Goal: Task Accomplishment & Management: Use online tool/utility

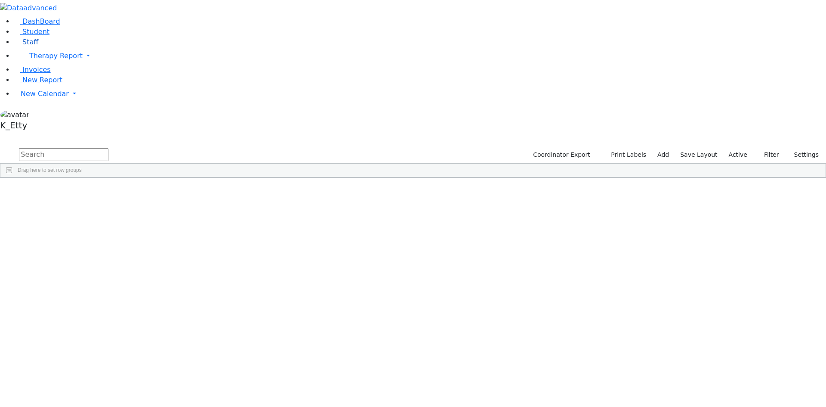
click at [36, 46] on link "Staff" at bounding box center [26, 42] width 25 height 8
click at [108, 148] on input "text" at bounding box center [64, 154] width 90 height 13
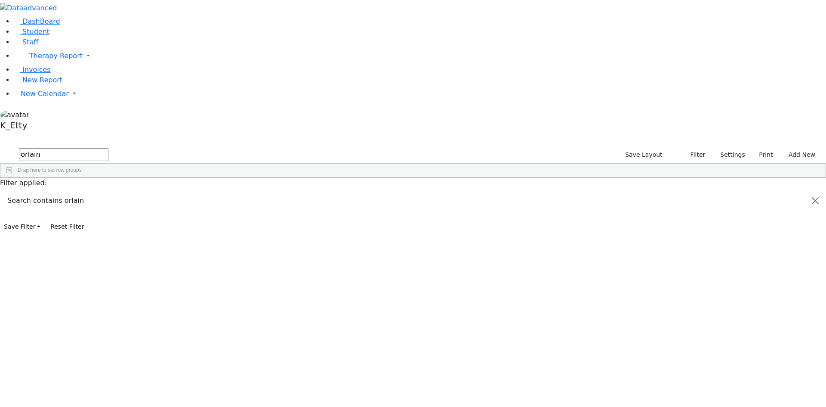
drag, startPoint x: 157, startPoint y: 40, endPoint x: 72, endPoint y: 20, distance: 87.7
click at [74, 25] on div "DashBoard Student Staff Therapy Report Student Old Calendar Report K_Etty" at bounding box center [413, 116] width 826 height 233
type input "orlian"
click at [353, 192] on div "845-300-4880" at bounding box center [328, 198] width 51 height 12
drag, startPoint x: 448, startPoint y: 83, endPoint x: 529, endPoint y: 94, distance: 81.7
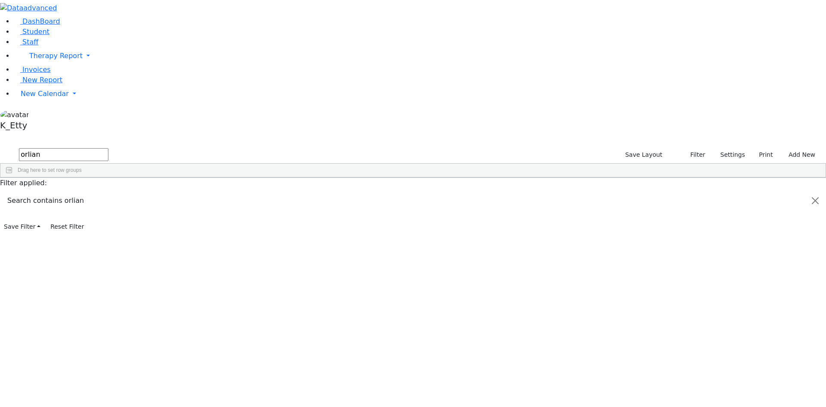
click at [353, 192] on div "845-300-4880" at bounding box center [328, 198] width 51 height 12
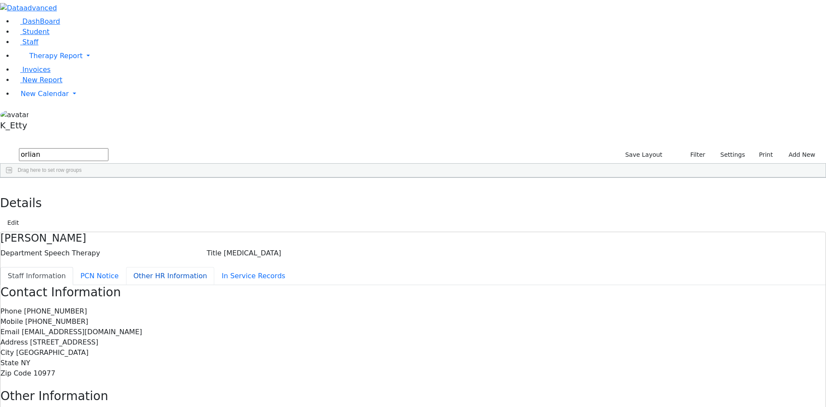
click at [207, 267] on button "Other HR Information" at bounding box center [170, 276] width 88 height 18
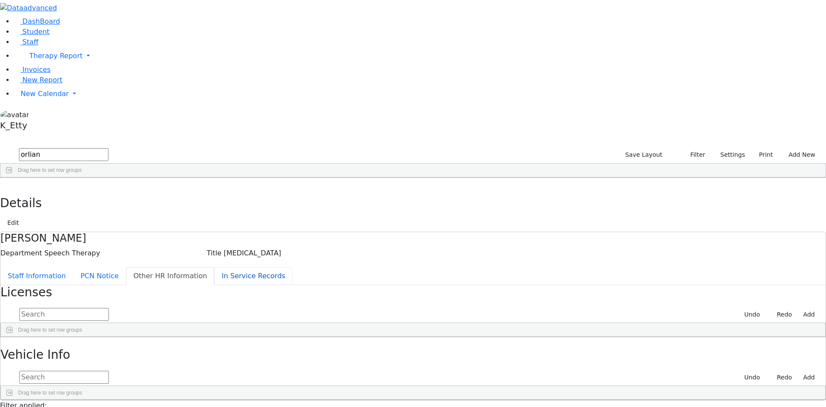
drag, startPoint x: 208, startPoint y: 144, endPoint x: 225, endPoint y: 147, distance: 17.1
click at [214, 267] on button "In Service Records" at bounding box center [253, 276] width 78 height 18
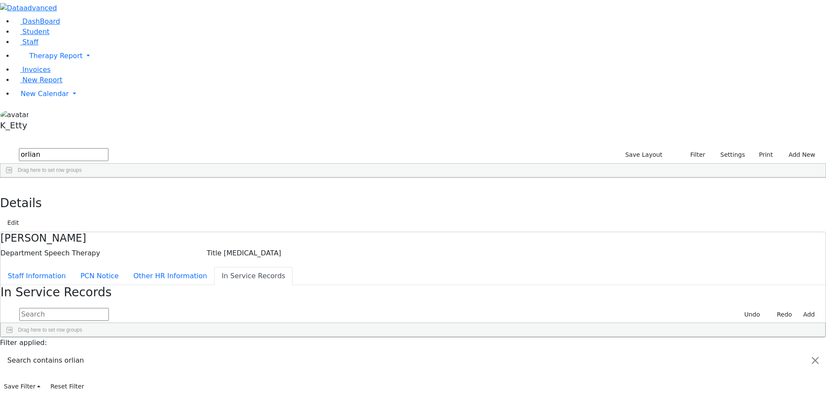
type input "In-Service Records for - Orlian Aviva"
select select "landscape"
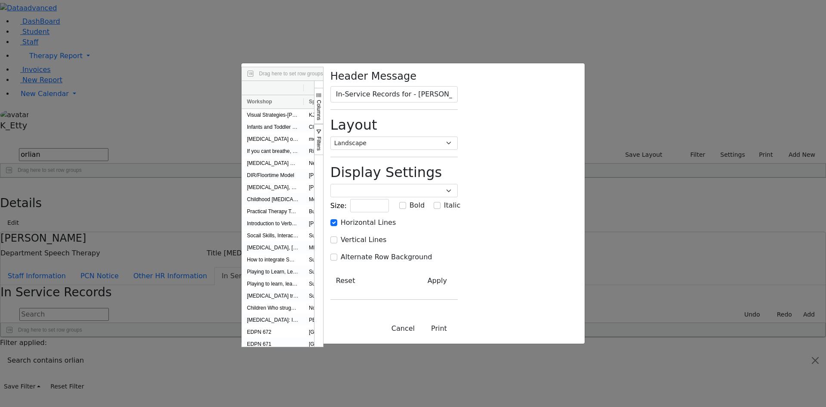
click at [322, 100] on span "Columns" at bounding box center [319, 110] width 6 height 20
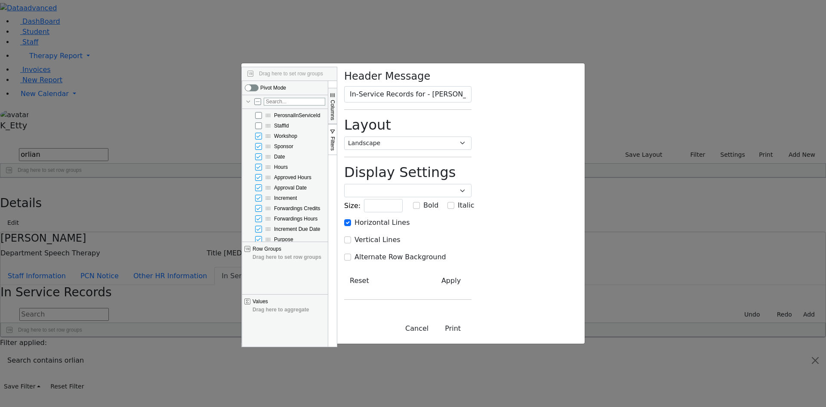
drag, startPoint x: 542, startPoint y: 181, endPoint x: 541, endPoint y: 175, distance: 6.6
click at [292, 247] on span "Amount" at bounding box center [283, 250] width 18 height 6
checkbox input "false"
click at [294, 236] on span "Purpose" at bounding box center [283, 239] width 19 height 6
checkbox input "false"
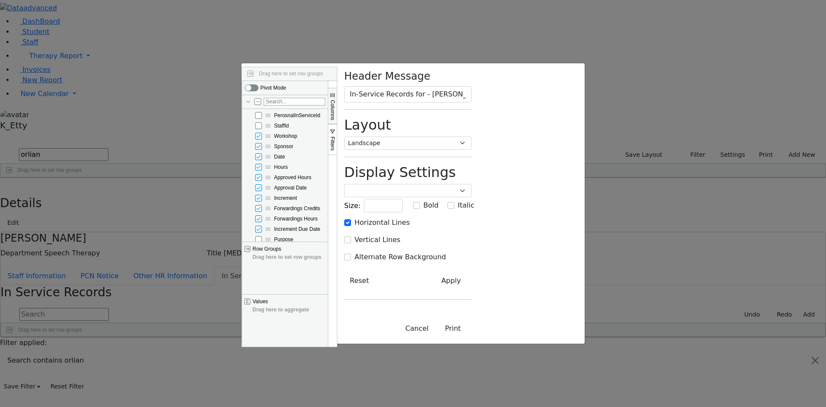
click at [479, 229] on div "Header Message In-Service Records for - Orlian Aviva Layout Portrait Landscape …" at bounding box center [407, 203] width 141 height 281
click at [479, 343] on div "Cancel Print" at bounding box center [407, 328] width 141 height 30
drag, startPoint x: 708, startPoint y: 386, endPoint x: 711, endPoint y: 380, distance: 7.0
click at [472, 337] on button "Print" at bounding box center [452, 328] width 37 height 16
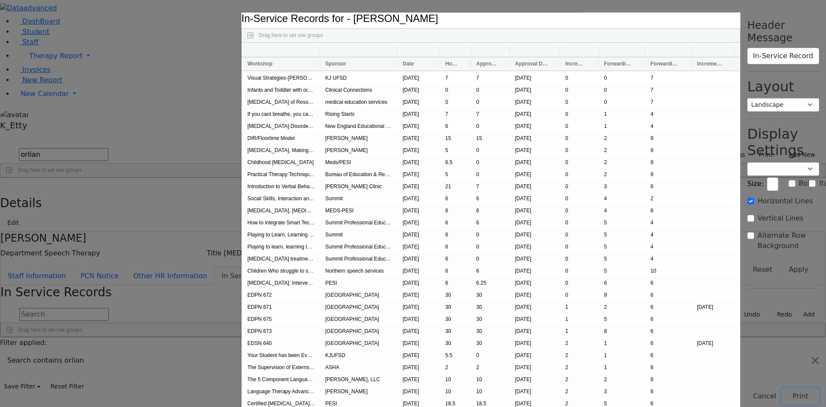
select select "portrait"
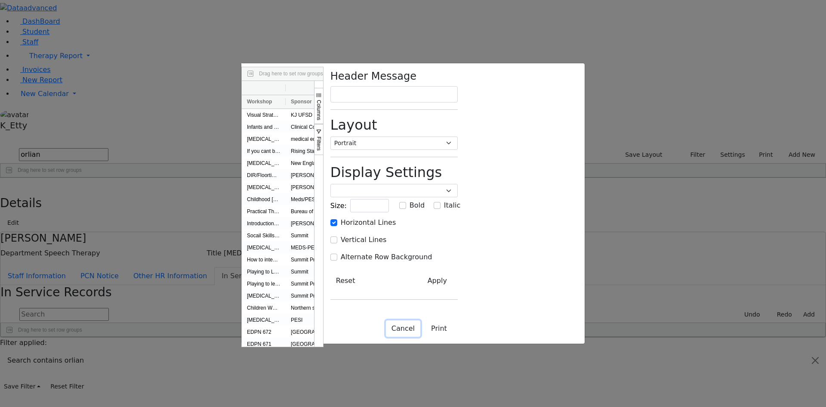
click at [420, 337] on button "Cancel" at bounding box center [403, 328] width 34 height 16
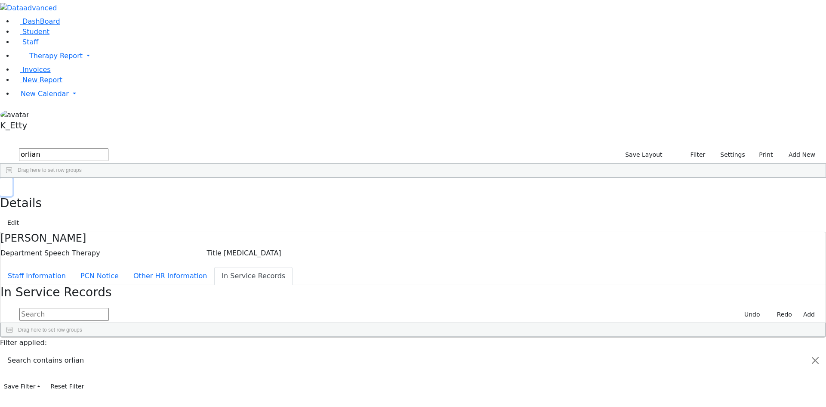
click at [9, 184] on icon "button" at bounding box center [6, 186] width 5 height 5
drag, startPoint x: 148, startPoint y: 33, endPoint x: 34, endPoint y: 5, distance: 117.3
click at [36, 13] on div "DashBoard Student Staff Therapy Report Student Old Calendar Report K_Etty" at bounding box center [413, 196] width 826 height 393
type input "steinber"
click at [303, 192] on div "845-425-6826" at bounding box center [277, 198] width 51 height 12
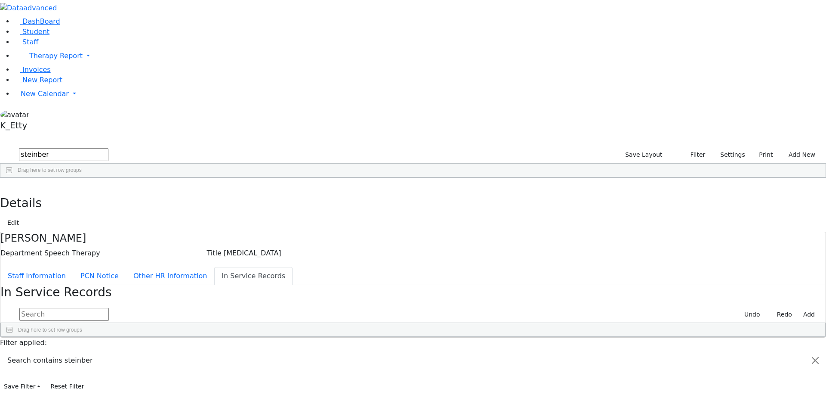
drag, startPoint x: 402, startPoint y: 80, endPoint x: 578, endPoint y: 131, distance: 183.2
click at [433, 192] on div "346 Steinberg Fagey Speech Therapist Speech Therapy 845-425-6826 845-270-2769 f…" at bounding box center [408, 198] width 816 height 12
click at [556, 192] on div "Monsey" at bounding box center [531, 198] width 51 height 12
